Goal: Information Seeking & Learning: Check status

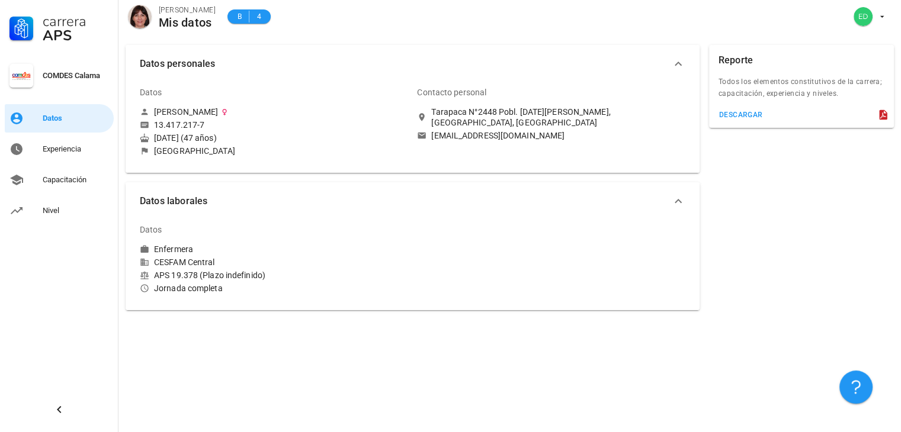
click at [145, 17] on div "avatar" at bounding box center [140, 17] width 24 height 24
click at [65, 147] on div "Experiencia" at bounding box center [76, 149] width 66 height 9
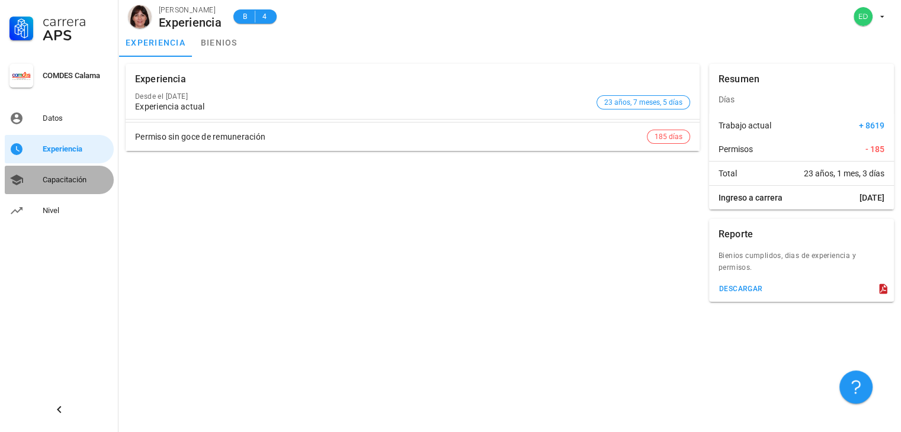
click at [68, 178] on div "Capacitación" at bounding box center [76, 179] width 66 height 9
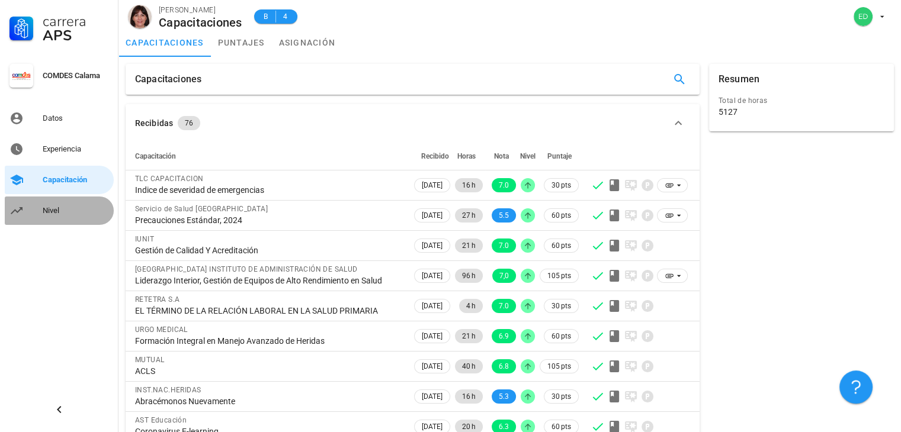
click at [62, 210] on div "Nivel" at bounding box center [76, 210] width 66 height 9
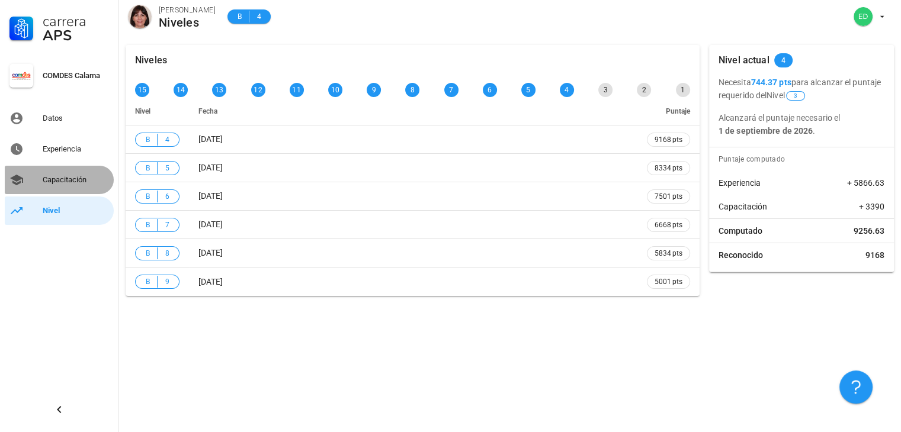
click at [60, 184] on div "Capacitación" at bounding box center [76, 179] width 66 height 9
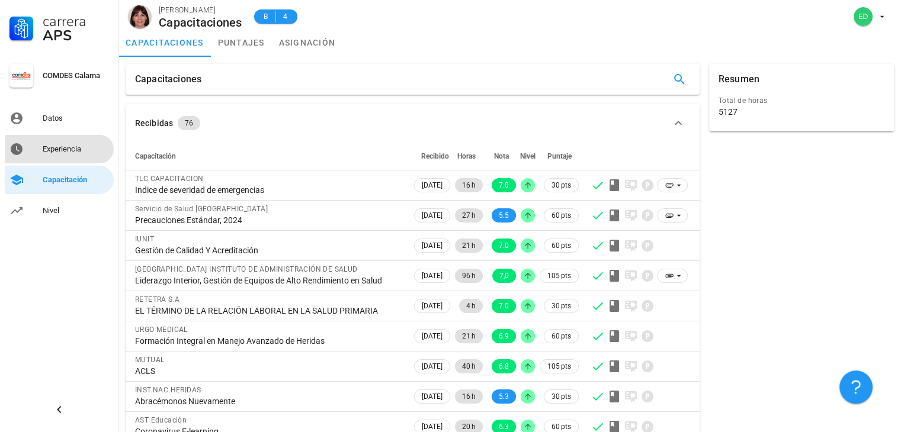
click at [59, 157] on div "Experiencia" at bounding box center [76, 149] width 66 height 19
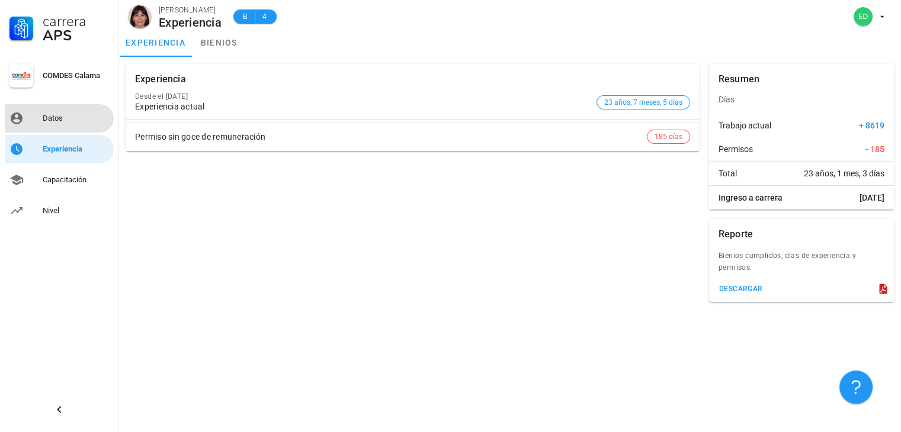
click at [63, 126] on div "Datos" at bounding box center [76, 118] width 66 height 19
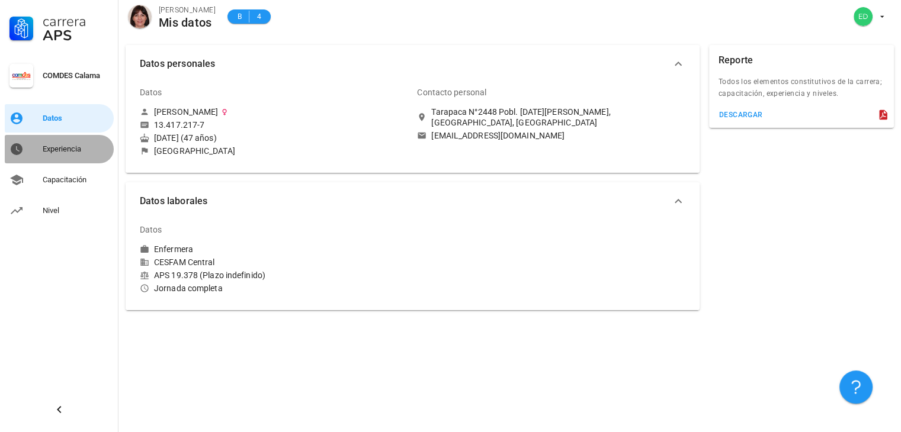
click at [47, 155] on div "Experiencia" at bounding box center [76, 149] width 66 height 19
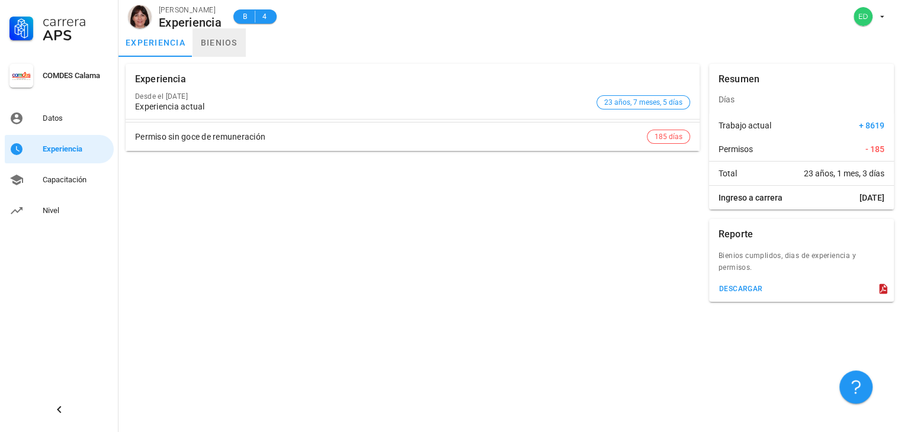
click at [211, 42] on link "bienios" at bounding box center [218, 42] width 53 height 28
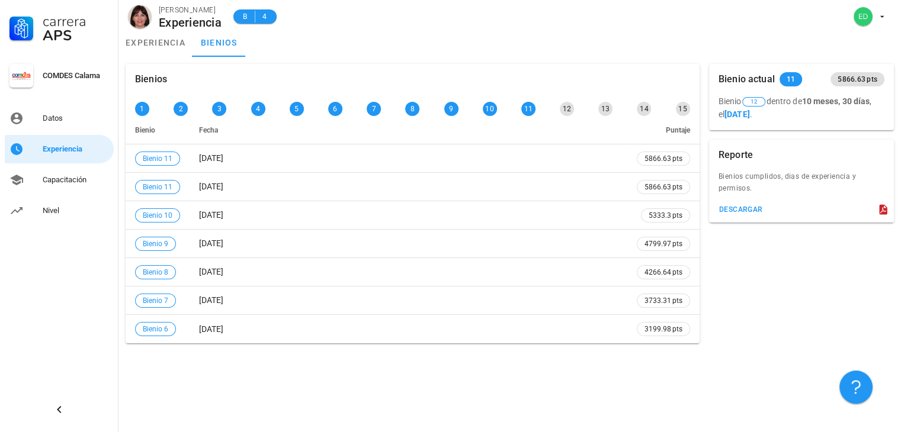
click at [891, 216] on div "descargar" at bounding box center [801, 211] width 185 height 21
click at [76, 179] on div "Capacitación" at bounding box center [76, 179] width 66 height 9
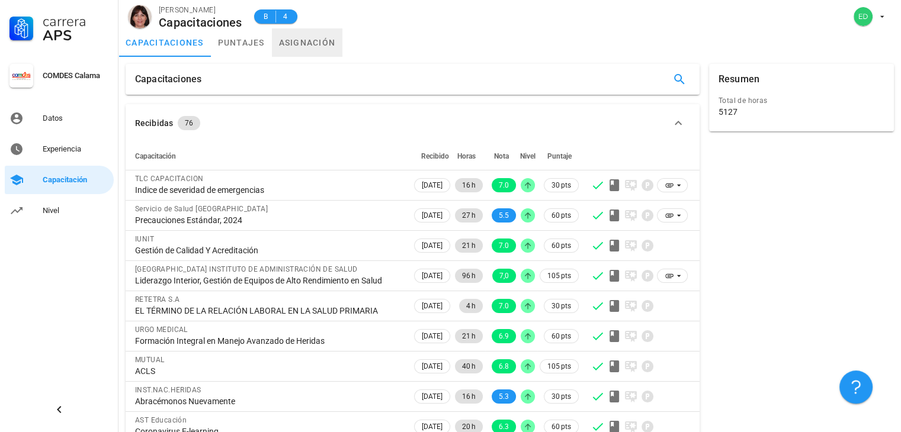
click at [298, 39] on link "asignación" at bounding box center [307, 42] width 71 height 28
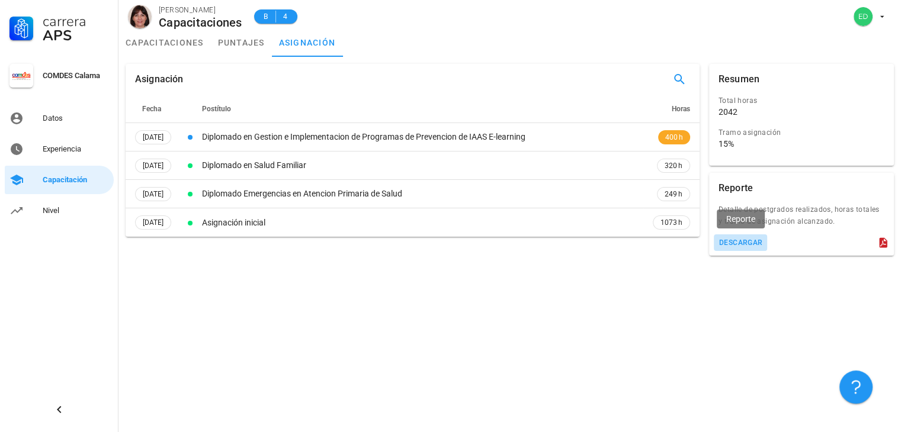
click at [745, 245] on div "descargar" at bounding box center [740, 243] width 44 height 8
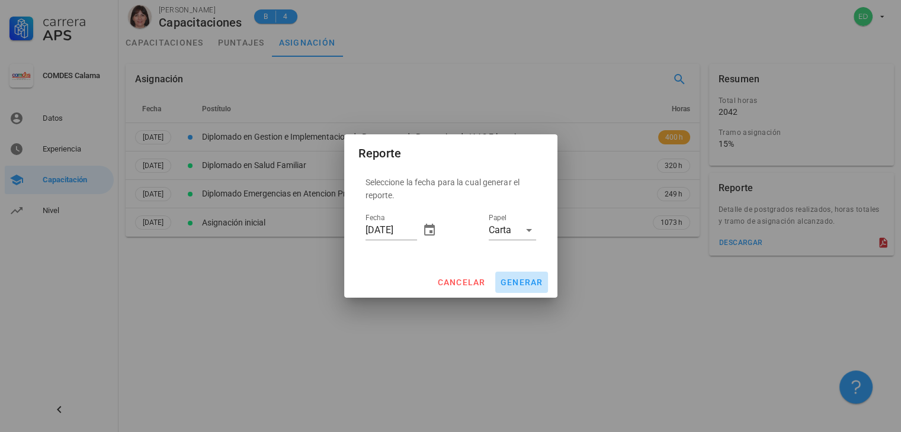
click at [512, 285] on span "generar" at bounding box center [521, 282] width 43 height 9
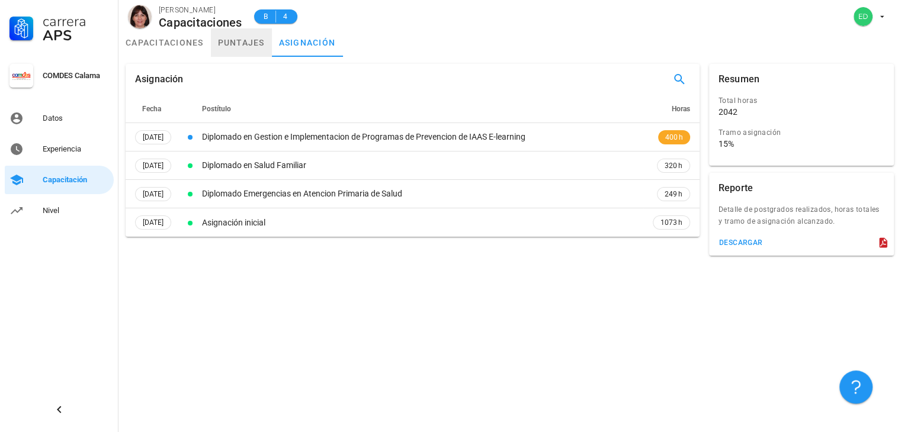
click at [253, 50] on link "puntajes" at bounding box center [241, 42] width 61 height 28
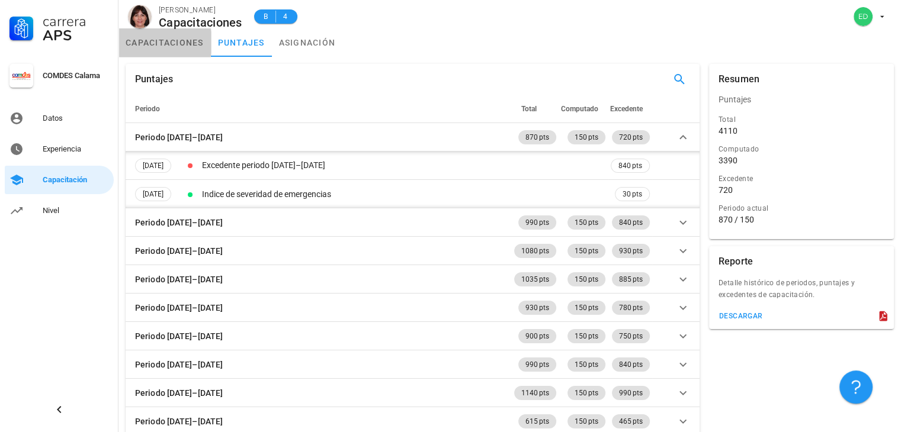
click at [182, 43] on link "capacitaciones" at bounding box center [164, 42] width 92 height 28
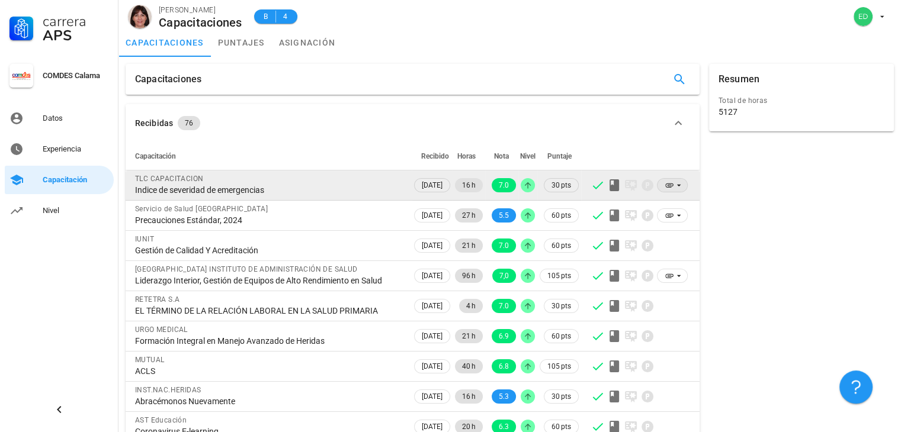
click at [670, 187] on icon at bounding box center [669, 186] width 8 height 4
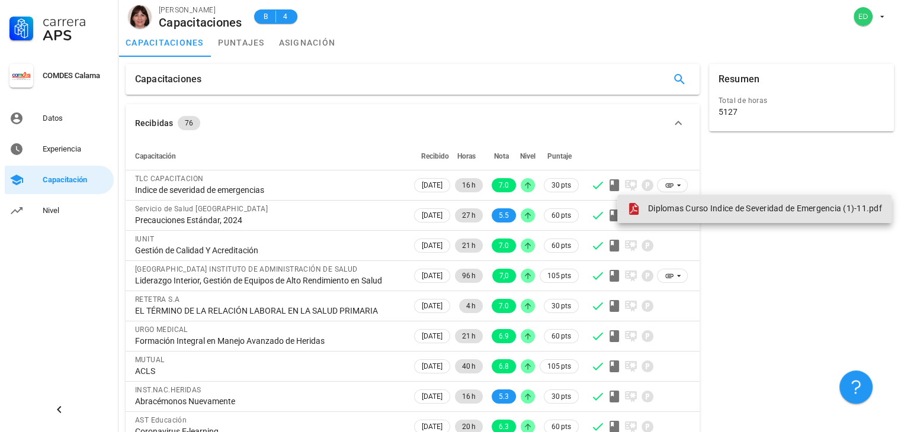
click at [661, 207] on span "Diplomas Curso Indice de Severidad de Emergencia (1)-11.pdf" at bounding box center [765, 208] width 234 height 9
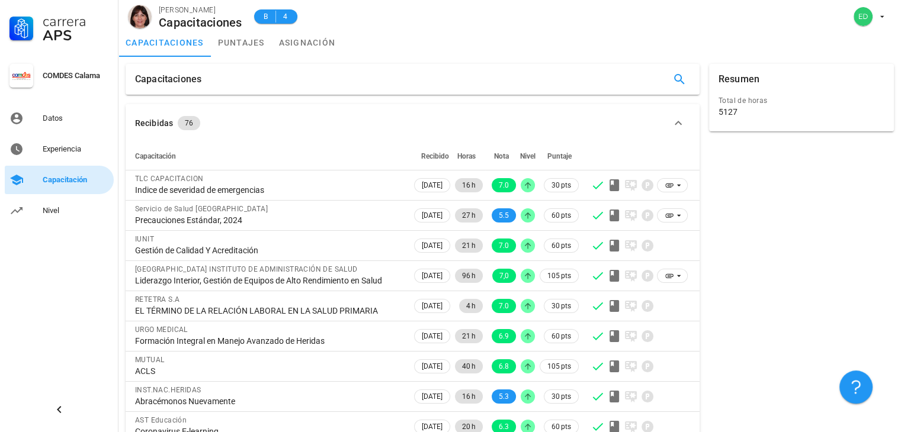
click at [90, 177] on div "Capacitación" at bounding box center [76, 179] width 66 height 9
click at [238, 46] on link "puntajes" at bounding box center [241, 42] width 61 height 28
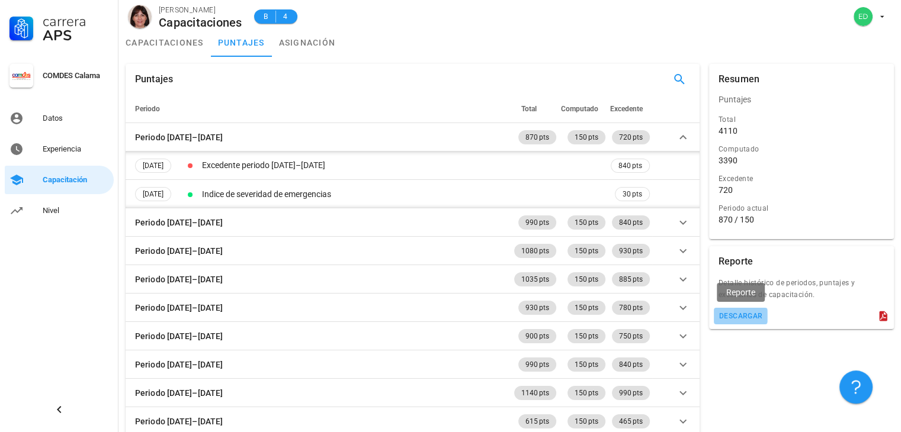
click at [732, 311] on button "descargar" at bounding box center [741, 316] width 54 height 17
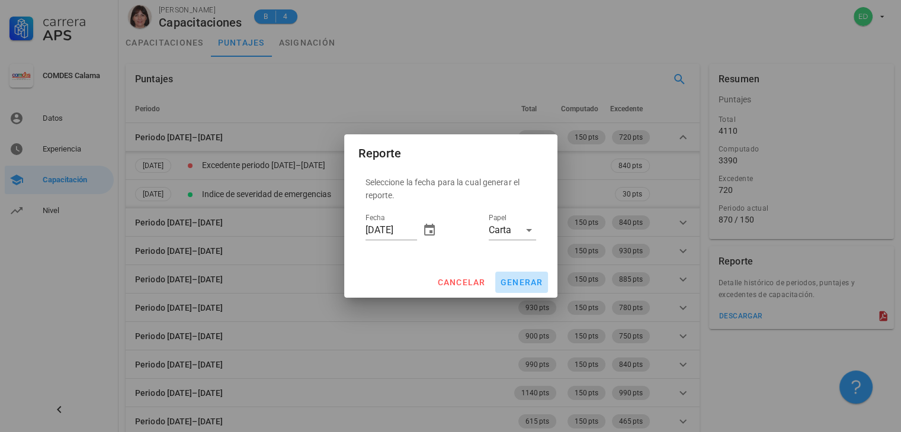
click at [527, 286] on span "generar" at bounding box center [521, 282] width 43 height 9
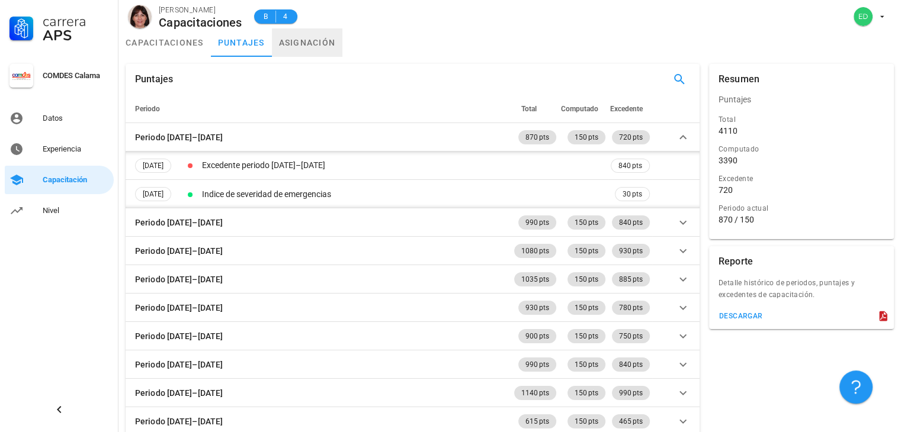
click at [323, 43] on link "asignación" at bounding box center [307, 42] width 71 height 28
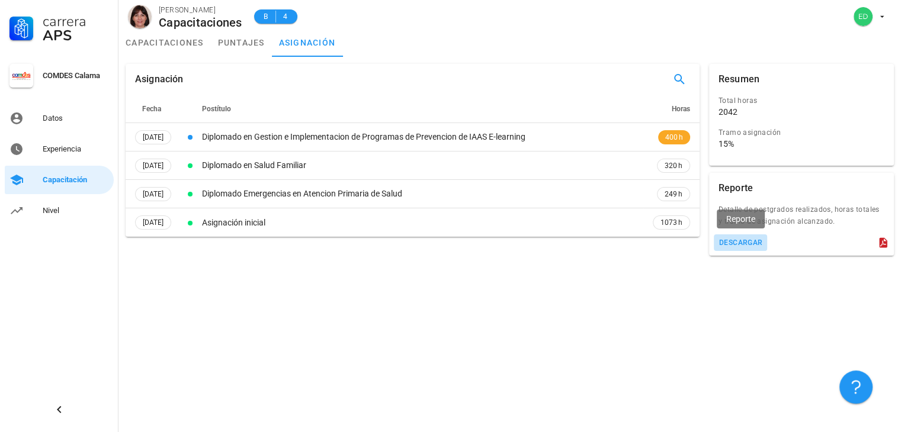
click at [746, 244] on div "descargar" at bounding box center [740, 243] width 44 height 8
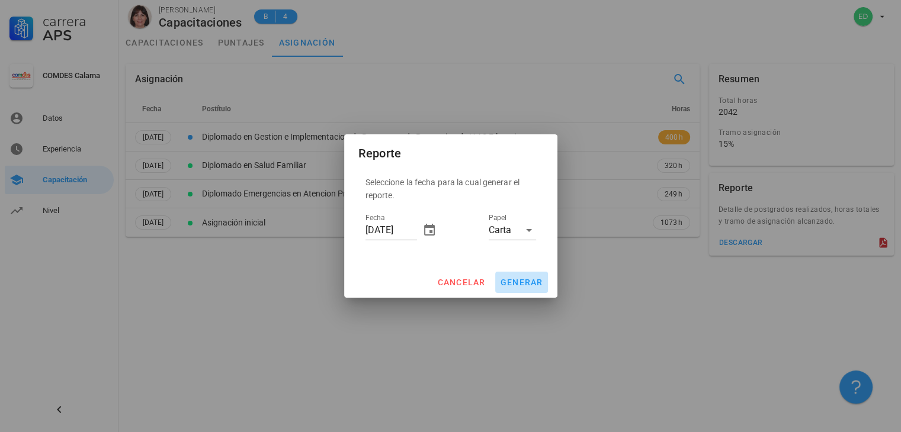
click at [509, 283] on span "generar" at bounding box center [521, 282] width 43 height 9
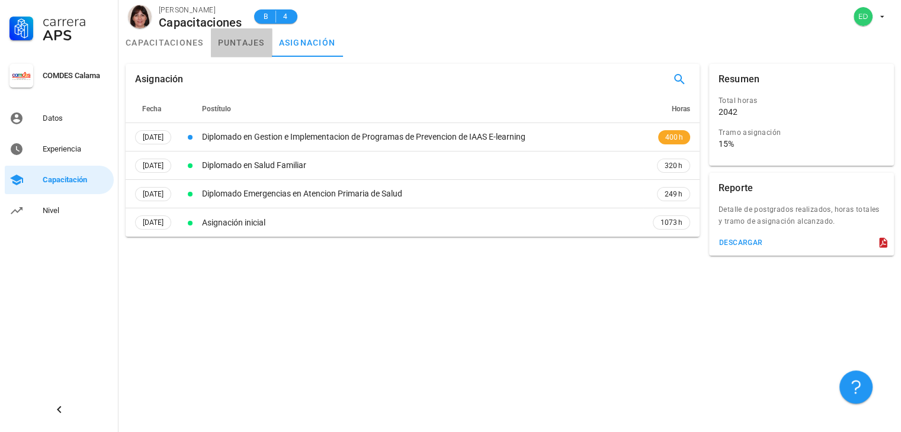
click at [224, 41] on link "puntajes" at bounding box center [241, 42] width 61 height 28
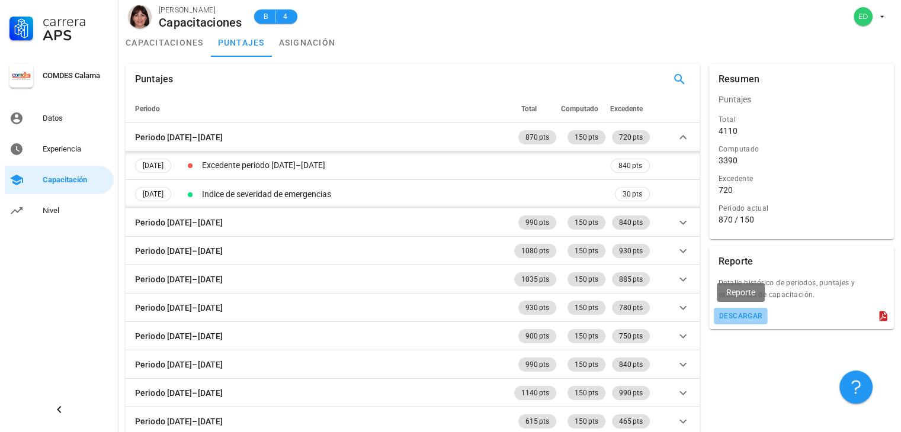
click at [736, 318] on div "descargar" at bounding box center [740, 316] width 44 height 8
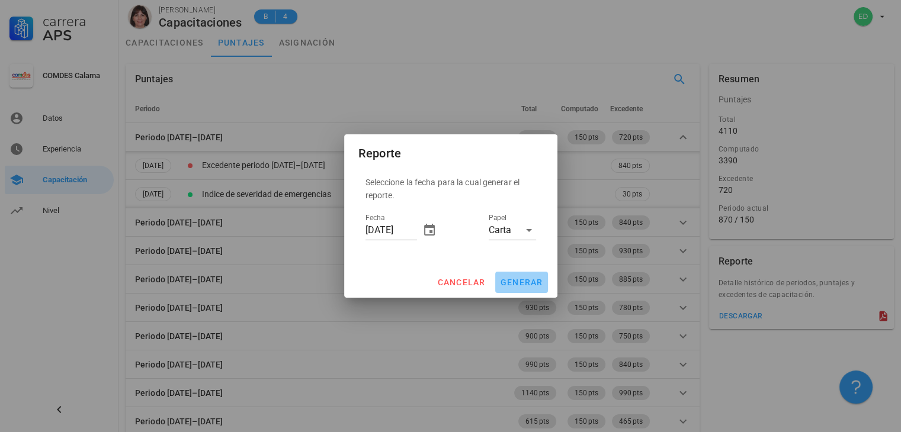
click at [512, 283] on span "generar" at bounding box center [521, 282] width 43 height 9
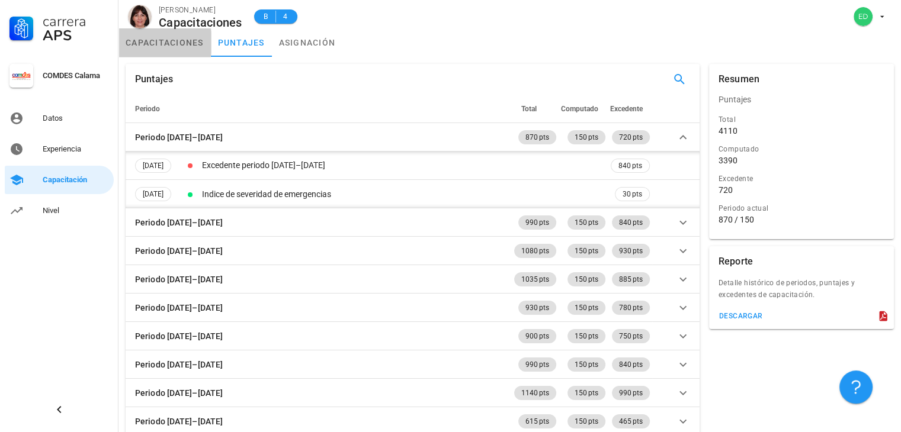
click at [152, 47] on link "capacitaciones" at bounding box center [164, 42] width 92 height 28
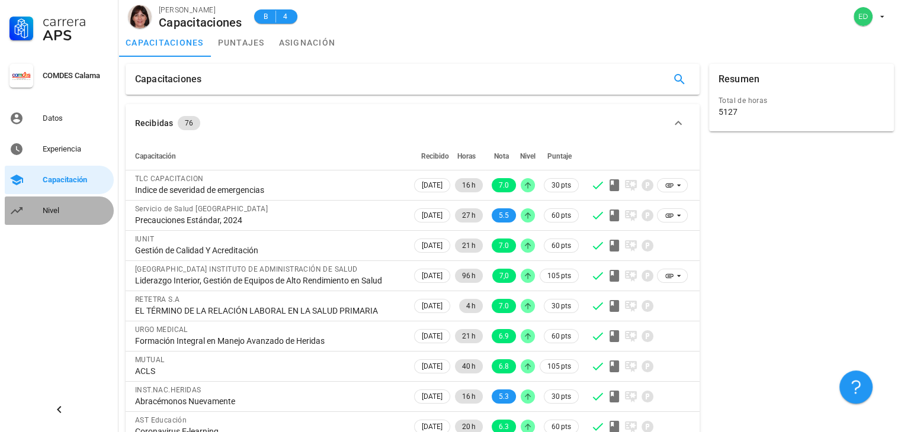
click at [57, 203] on div "Nivel" at bounding box center [76, 210] width 66 height 19
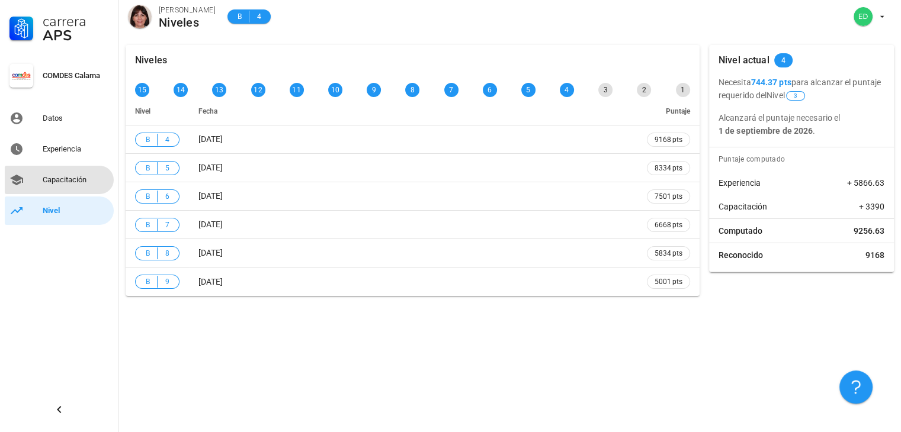
click at [69, 180] on div "Capacitación" at bounding box center [76, 179] width 66 height 9
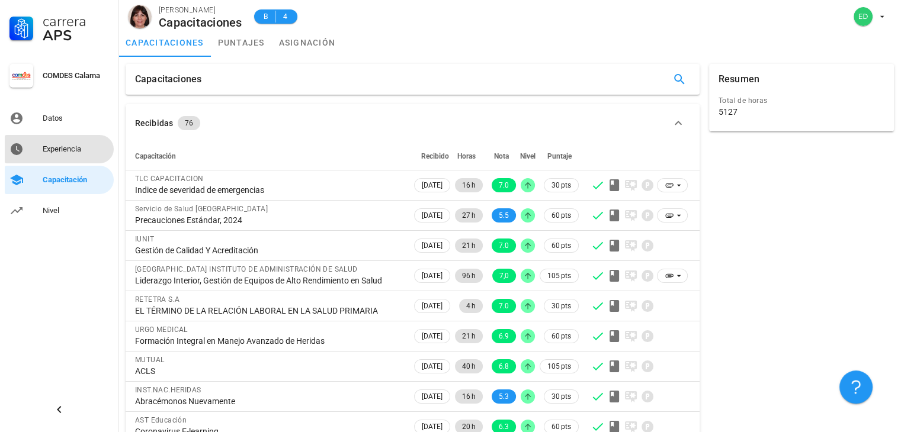
click at [71, 150] on div "Experiencia" at bounding box center [76, 149] width 66 height 9
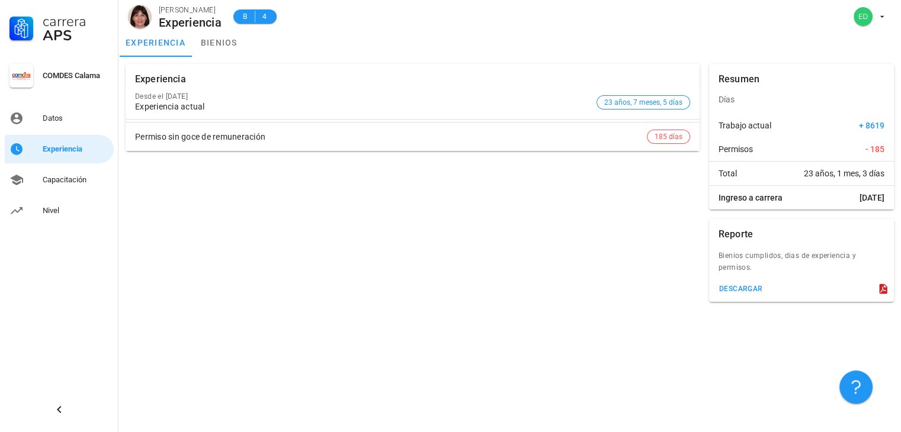
click at [885, 294] on icon at bounding box center [883, 289] width 12 height 12
click at [881, 292] on icon at bounding box center [883, 289] width 8 height 10
click at [743, 288] on div "descargar" at bounding box center [740, 289] width 44 height 8
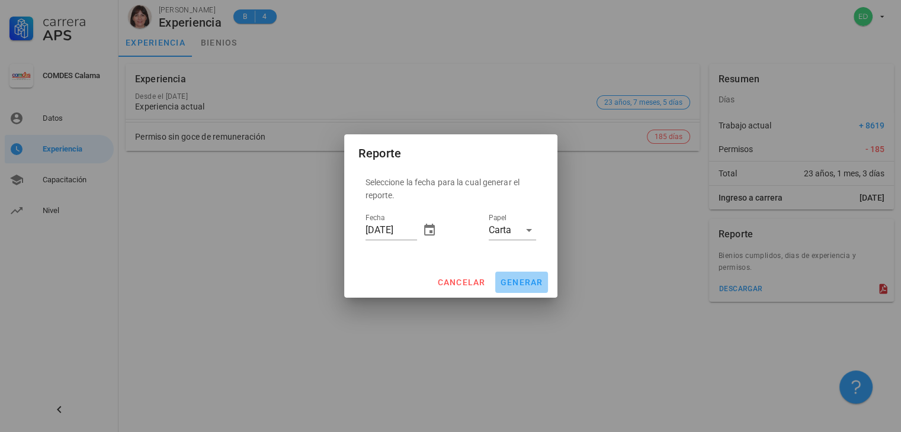
click at [510, 283] on span "generar" at bounding box center [521, 282] width 43 height 9
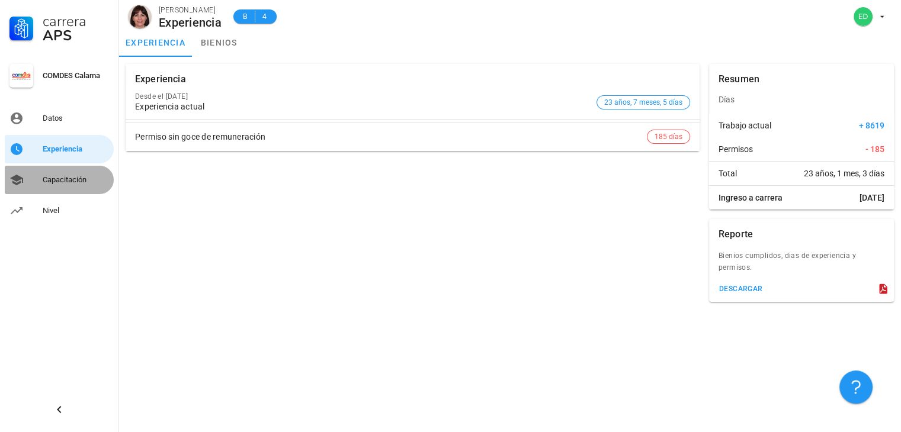
click at [71, 178] on div "Capacitación" at bounding box center [76, 179] width 66 height 9
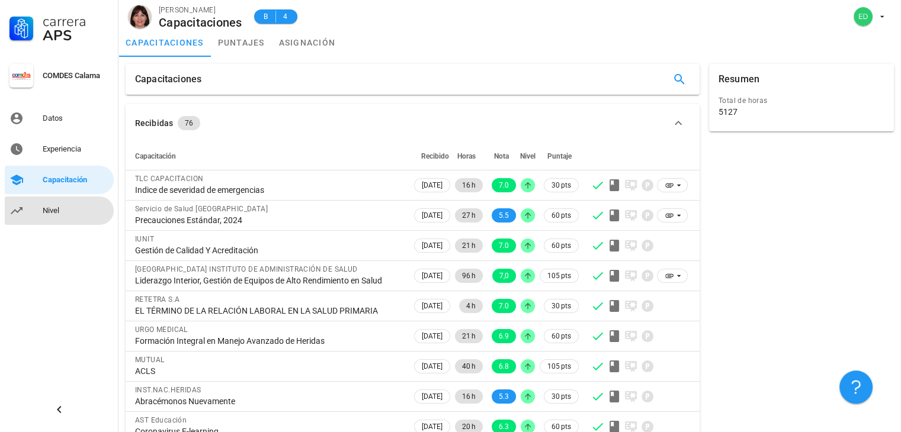
click at [86, 207] on div "Nivel" at bounding box center [76, 210] width 66 height 9
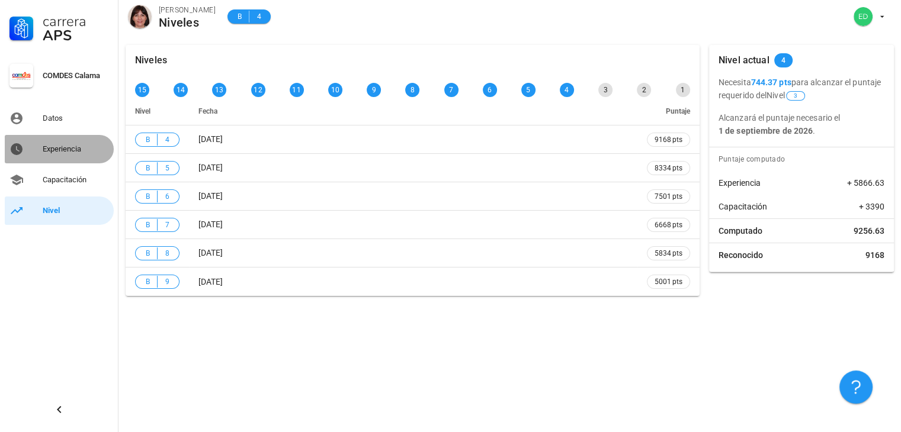
click at [58, 151] on div "Experiencia" at bounding box center [76, 149] width 66 height 9
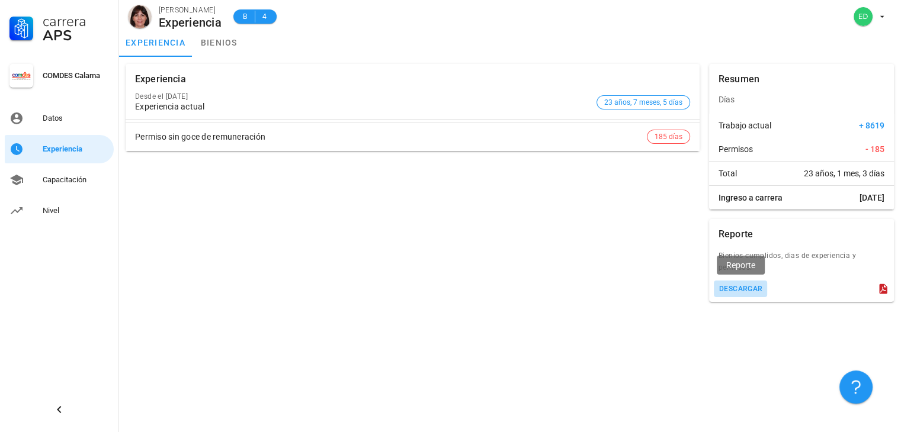
click at [730, 287] on div "descargar" at bounding box center [740, 289] width 44 height 8
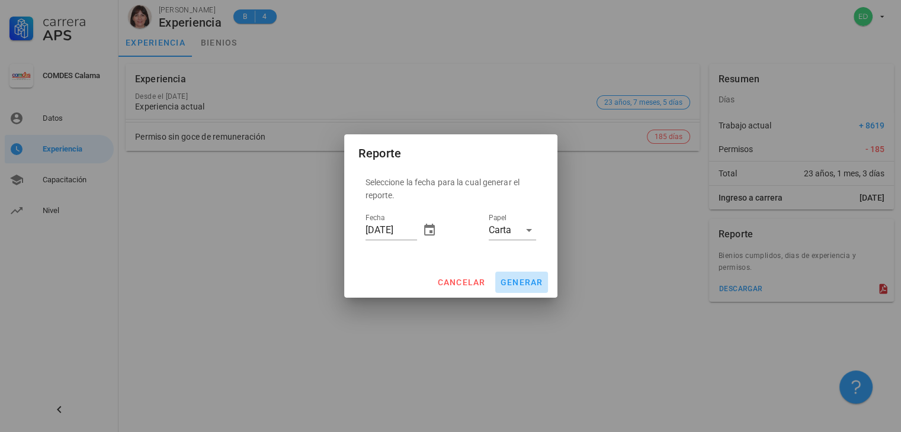
click at [509, 281] on span "generar" at bounding box center [521, 282] width 43 height 9
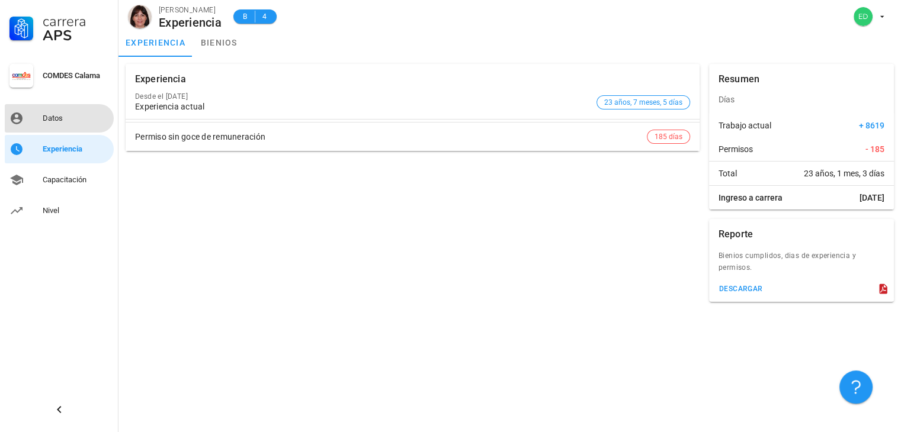
click at [66, 115] on div "Datos" at bounding box center [76, 118] width 66 height 9
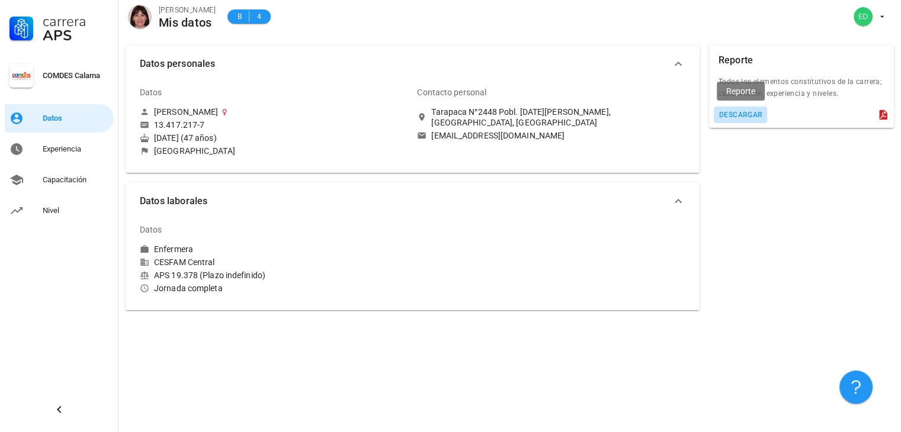
click at [727, 120] on button "descargar" at bounding box center [741, 115] width 54 height 17
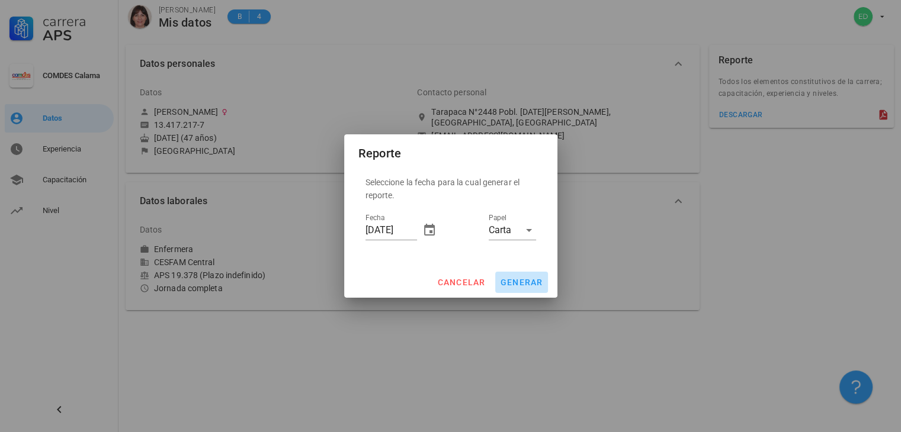
click at [506, 285] on span "generar" at bounding box center [521, 282] width 43 height 9
